Goal: Navigation & Orientation: Find specific page/section

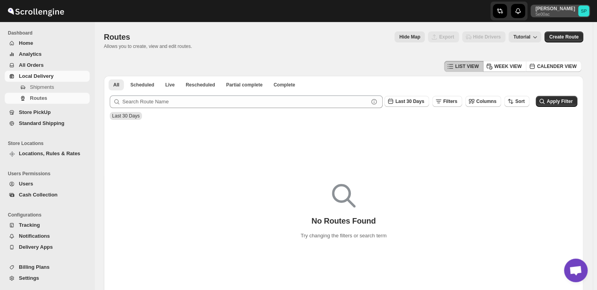
click at [587, 11] on text "SP" at bounding box center [584, 11] width 6 height 5
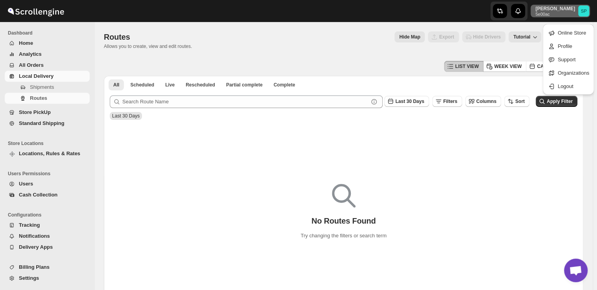
click at [547, 9] on p "[PERSON_NAME]" at bounding box center [555, 9] width 40 height 6
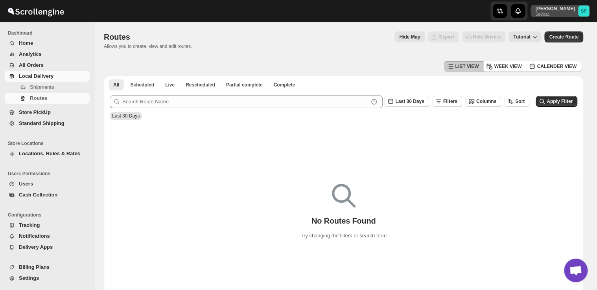
click at [546, 10] on p "[PERSON_NAME]" at bounding box center [555, 9] width 40 height 6
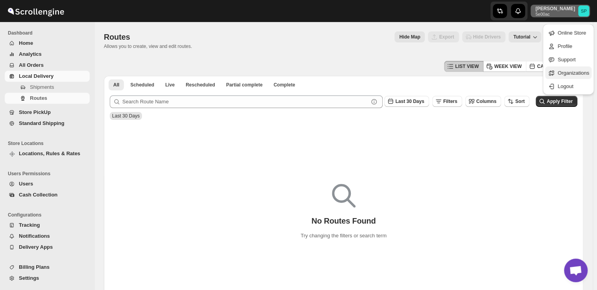
click at [583, 74] on span "Organizations" at bounding box center [573, 73] width 31 height 6
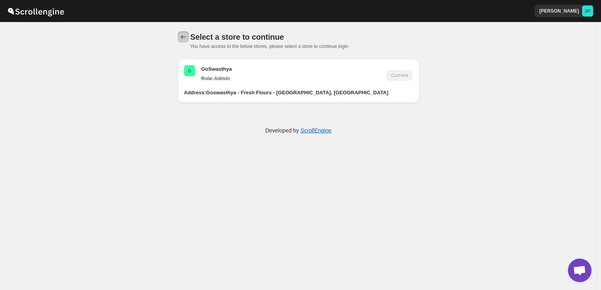
click at [183, 39] on icon "back" at bounding box center [183, 37] width 8 height 8
